Goal: Obtain resource: Download file/media

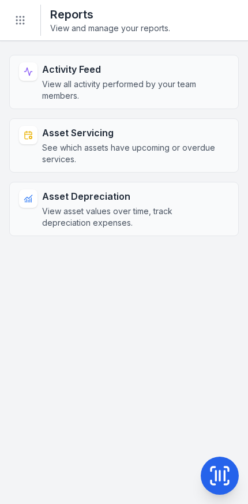
click at [72, 139] on strong "Asset Servicing" at bounding box center [131, 133] width 178 height 14
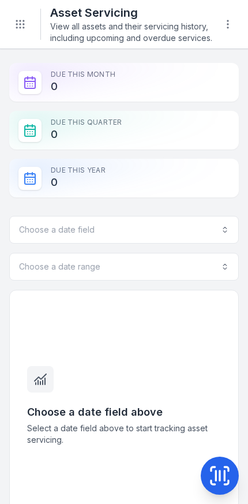
click at [173, 232] on button "Choose a date field" at bounding box center [124, 230] width 230 height 28
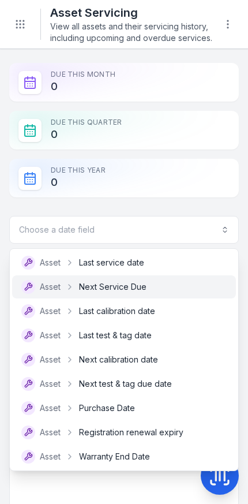
click at [156, 292] on div "Asset Next Service Due" at bounding box center [124, 287] width 206 height 14
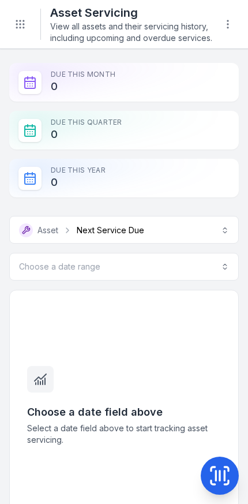
click at [181, 273] on button "Choose a date range" at bounding box center [124, 267] width 230 height 28
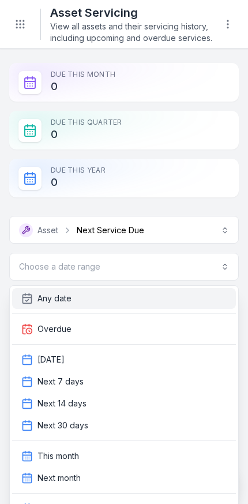
click at [105, 296] on div "Any date" at bounding box center [124, 299] width 206 height 12
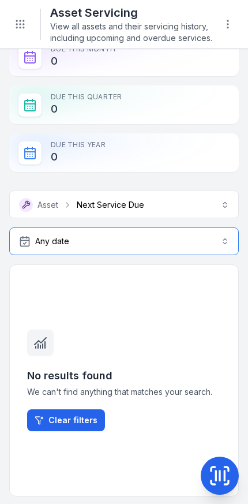
scroll to position [26, 0]
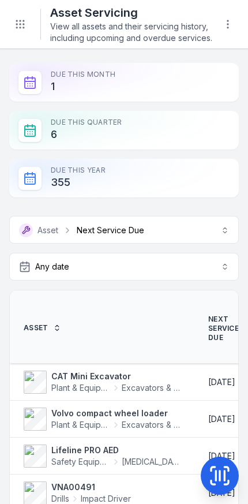
click at [173, 230] on button "**********" at bounding box center [124, 230] width 230 height 28
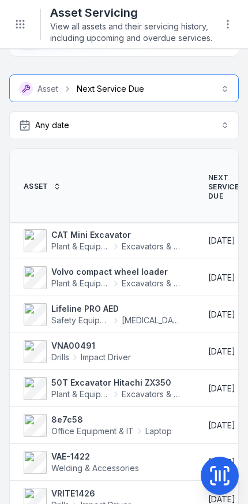
scroll to position [156, 0]
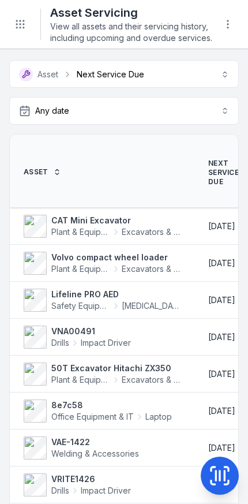
click at [81, 252] on strong "Volvo compact wheel loader" at bounding box center [115, 258] width 129 height 12
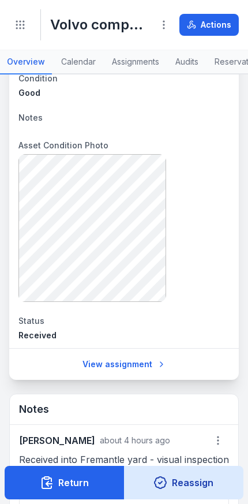
scroll to position [1111, 0]
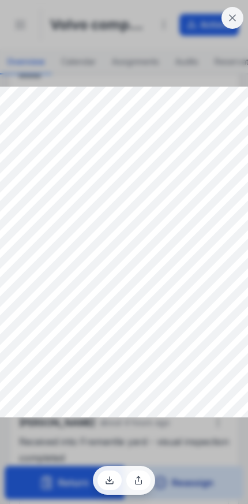
click at [229, 9] on button at bounding box center [233, 18] width 22 height 22
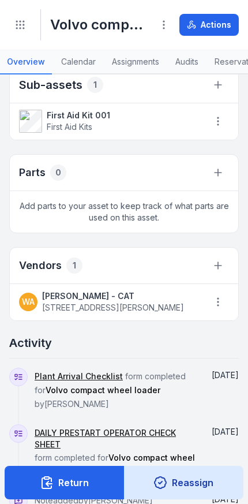
scroll to position [1872, 0]
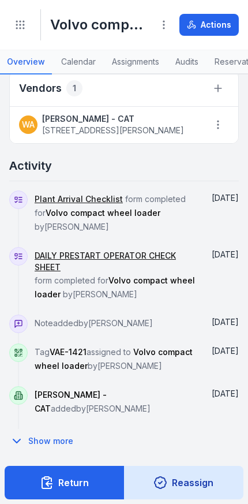
click at [43, 445] on button "Show more" at bounding box center [45, 441] width 72 height 24
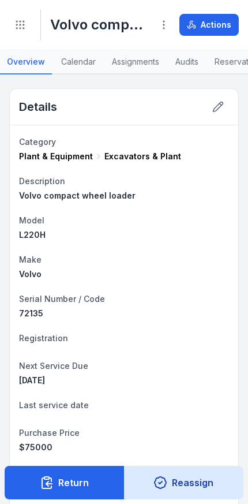
scroll to position [0, 0]
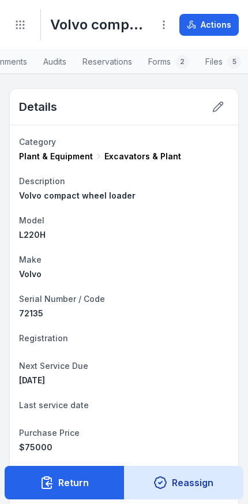
click at [165, 61] on link "Forms 2" at bounding box center [169, 62] width 55 height 24
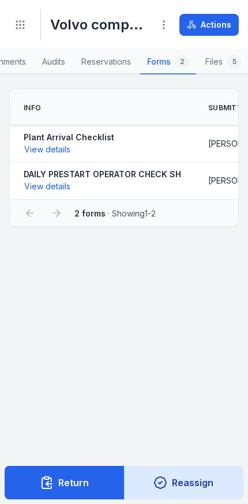
click at [47, 182] on button "View details" at bounding box center [47, 186] width 47 height 13
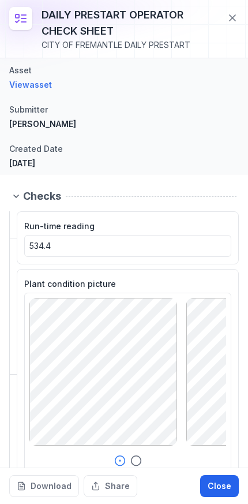
click at [228, 20] on icon at bounding box center [233, 18] width 12 height 12
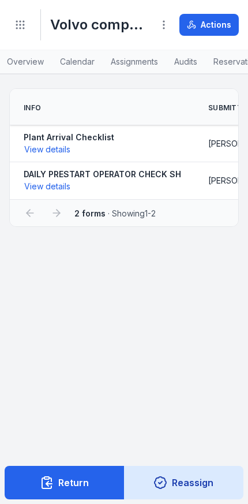
scroll to position [0, 0]
click at [29, 64] on link "Overview" at bounding box center [25, 62] width 51 height 24
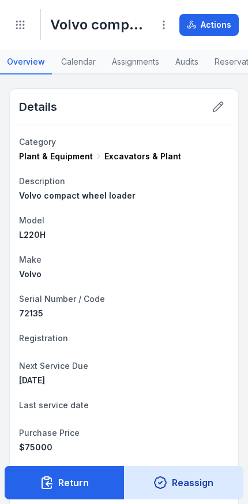
scroll to position [0, 125]
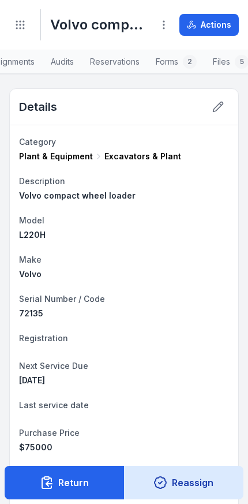
click at [171, 57] on link "Forms 2" at bounding box center [176, 62] width 55 height 24
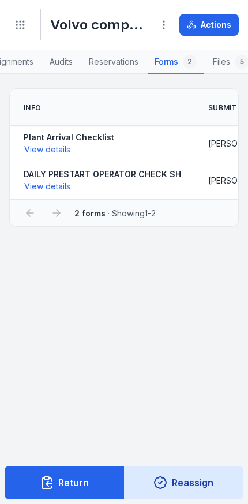
click at [41, 182] on button "View details" at bounding box center [47, 186] width 47 height 13
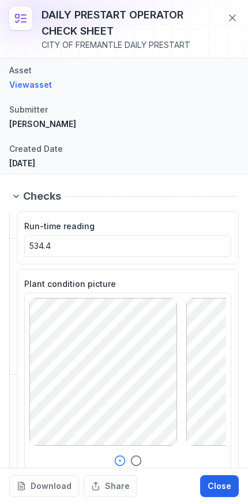
click at [105, 486] on button "Share" at bounding box center [111, 486] width 54 height 22
click at [33, 492] on button "Download" at bounding box center [44, 486] width 70 height 22
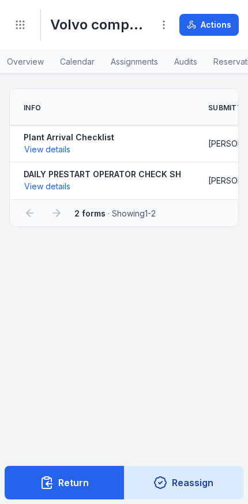
click at [20, 25] on circle "Toggle navigation" at bounding box center [20, 24] width 1 height 1
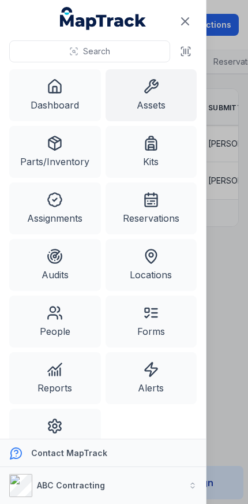
click at [165, 478] on button "ABC Contracting" at bounding box center [103, 485] width 206 height 37
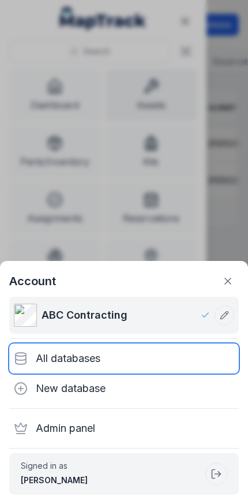
click at [100, 360] on div "All databases" at bounding box center [124, 359] width 230 height 30
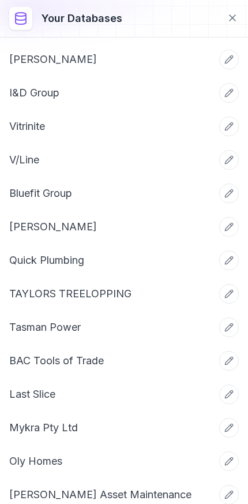
scroll to position [1446, 0]
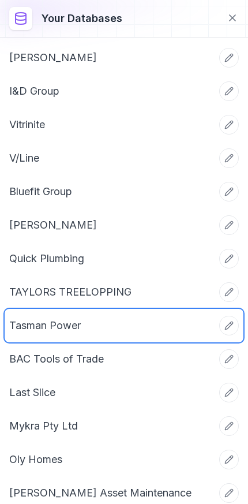
click at [155, 325] on link "Tasman Power" at bounding box center [110, 326] width 202 height 16
